Goal: Information Seeking & Learning: Learn about a topic

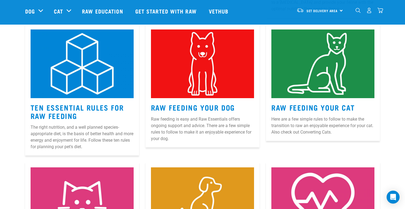
scroll to position [245, 0]
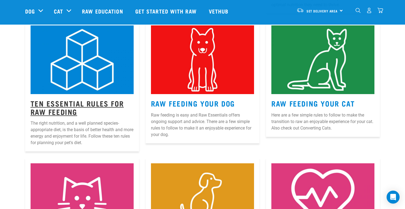
click at [70, 104] on link "Ten Essential Rules for Raw Feeding" at bounding box center [77, 107] width 93 height 12
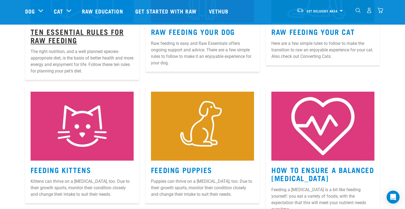
scroll to position [317, 0]
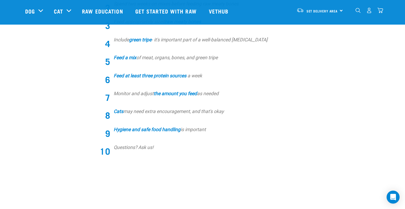
scroll to position [243, 0]
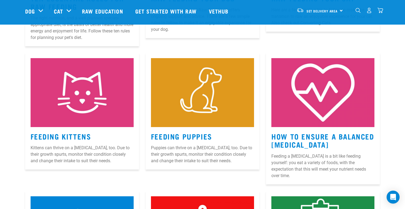
scroll to position [349, 0]
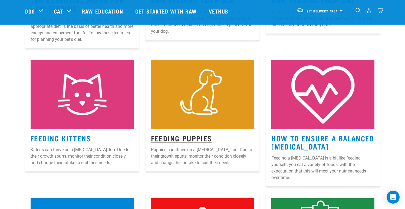
click at [198, 136] on link "Feeding Puppies" at bounding box center [181, 138] width 61 height 4
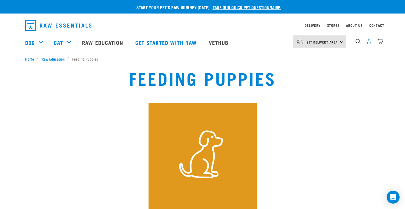
click at [369, 42] on img "dropdown navigation" at bounding box center [369, 42] width 6 height 6
click at [104, 40] on link "Raw Education" at bounding box center [103, 43] width 53 height 22
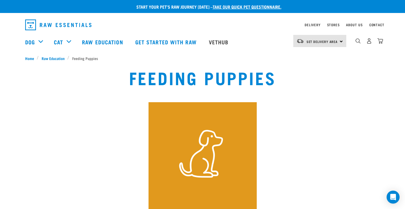
scroll to position [179, 0]
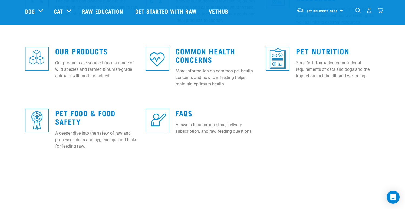
scroll to position [154, 0]
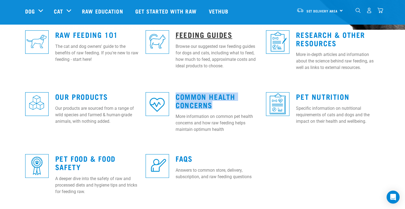
click at [208, 35] on link "Feeding Guides" at bounding box center [204, 34] width 57 height 4
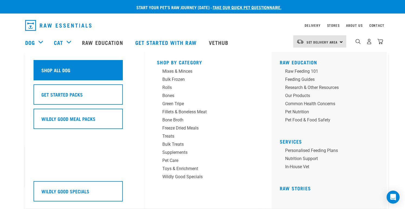
click at [54, 67] on h5 "Shop All Dog" at bounding box center [55, 70] width 29 height 7
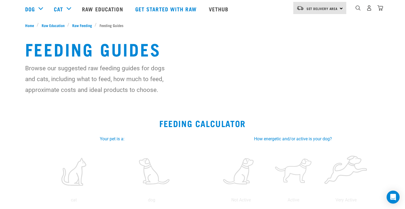
scroll to position [133, 0]
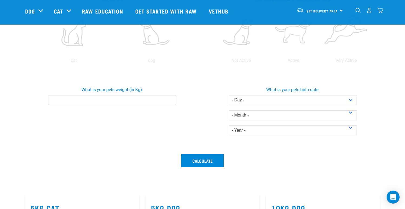
click at [134, 98] on input "What is your pets weight (in Kg):" at bounding box center [112, 100] width 128 height 10
click at [157, 43] on label at bounding box center [152, 32] width 76 height 46
click at [113, 62] on input "radio" at bounding box center [113, 62] width 0 height 0
click at [292, 48] on label at bounding box center [293, 32] width 50 height 46
click at [267, 62] on input "radio" at bounding box center [267, 62] width 0 height 0
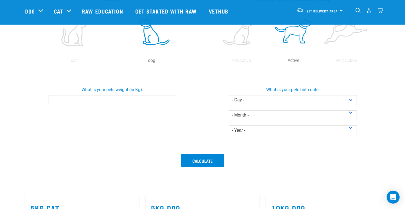
click at [90, 100] on input "What is your pets weight (in Kg):" at bounding box center [112, 100] width 128 height 10
type input "4.3"
click at [255, 100] on select "- Day - 1 2 3 4 5 6 7 8 9 10 11 12 13 14 15 16 17 18 19 20 21 22 23 24 25 26 27" at bounding box center [293, 100] width 128 height 10
select select "19"
click at [229, 95] on select "- Day - 1 2 3 4 5 6 7 8 9 10 11 12 13 14 15 16 17 18 19 20 21 22 23 24 25 26 27" at bounding box center [293, 100] width 128 height 10
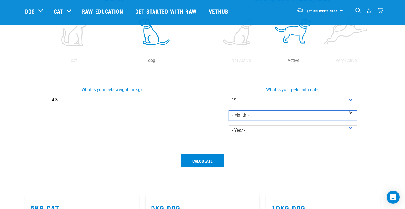
click at [268, 116] on select "- Month - January February March April May June July August September October N…" at bounding box center [293, 115] width 128 height 10
select select "June"
click at [229, 110] on select "- Month - January February March April May June July August September October N…" at bounding box center [293, 115] width 128 height 10
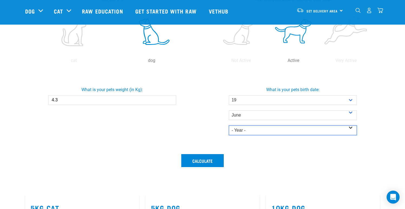
click at [266, 129] on select "- Year - 2025 2024 2023 2022 2021 2020 2019 2018 2017 2016 2015 2014" at bounding box center [293, 131] width 128 height 10
select select "2025"
click at [229, 126] on select "- Year - 2025 2024 2023 2022 2021 2020 2019 2018 2017 2016 2015 2014" at bounding box center [293, 131] width 128 height 10
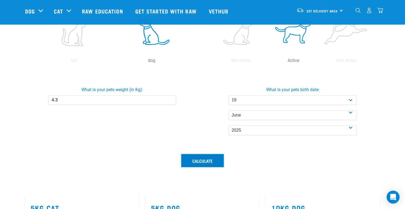
click at [211, 158] on button "Calculate" at bounding box center [202, 160] width 42 height 13
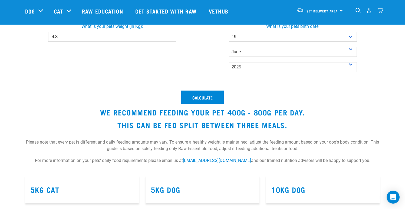
scroll to position [209, 0]
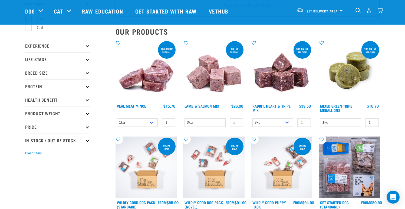
scroll to position [29, 0]
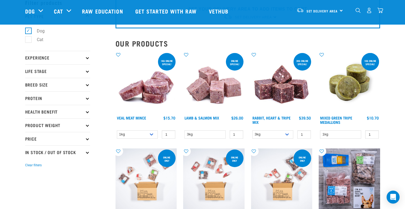
click at [69, 70] on p "Life Stage" at bounding box center [57, 71] width 65 height 14
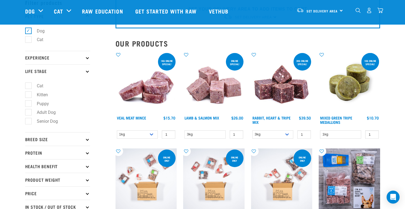
click at [28, 104] on label "Puppy" at bounding box center [39, 103] width 23 height 7
click at [28, 104] on input "Puppy" at bounding box center [27, 103] width 4 height 4
checkbox input "true"
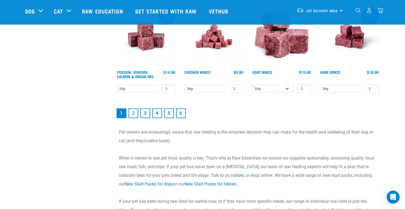
scroll to position [780, 0]
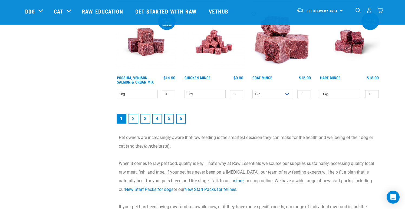
click at [134, 118] on link "2" at bounding box center [134, 119] width 10 height 10
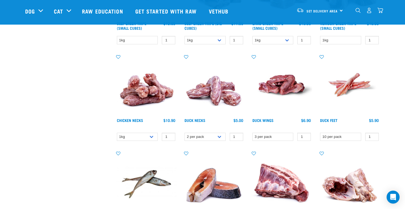
scroll to position [511, 0]
